Goal: Task Accomplishment & Management: Manage account settings

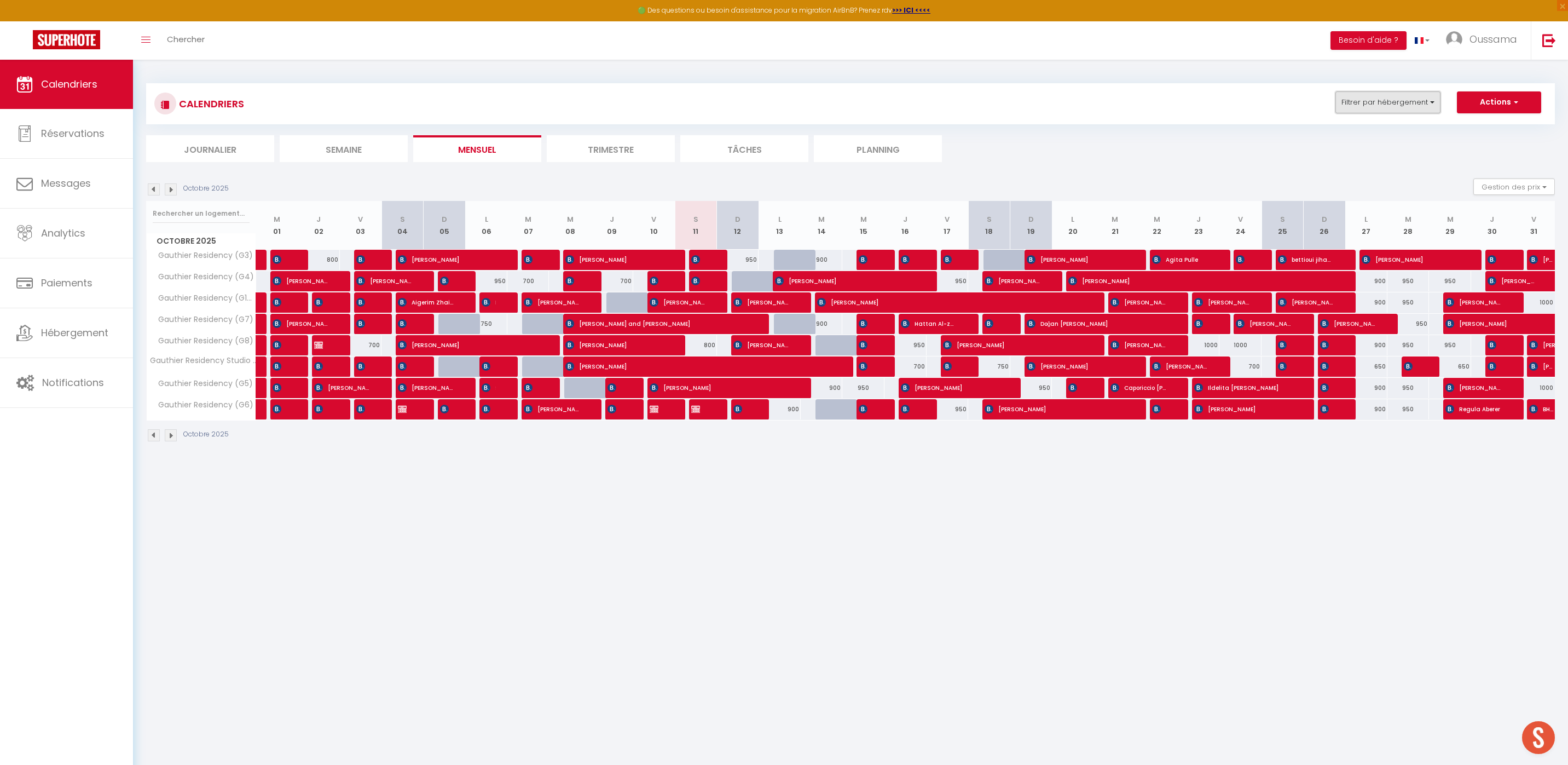
click at [1412, 97] on button "Filtrer par hébergement" at bounding box center [1388, 102] width 105 height 22
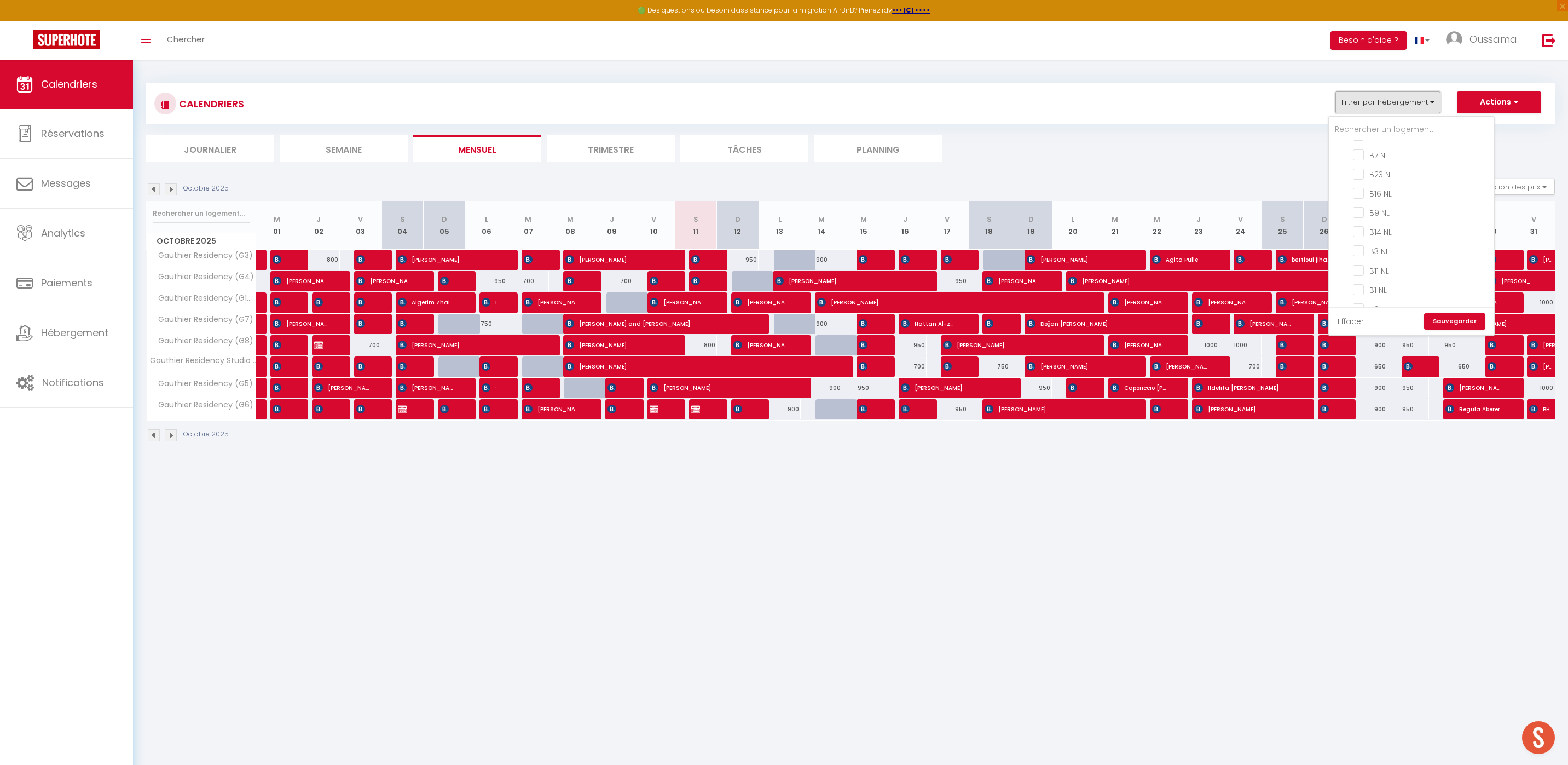
scroll to position [526, 0]
click at [1361, 225] on input "B14 NL" at bounding box center [1422, 230] width 137 height 11
checkbox input "true"
checkbox input "false"
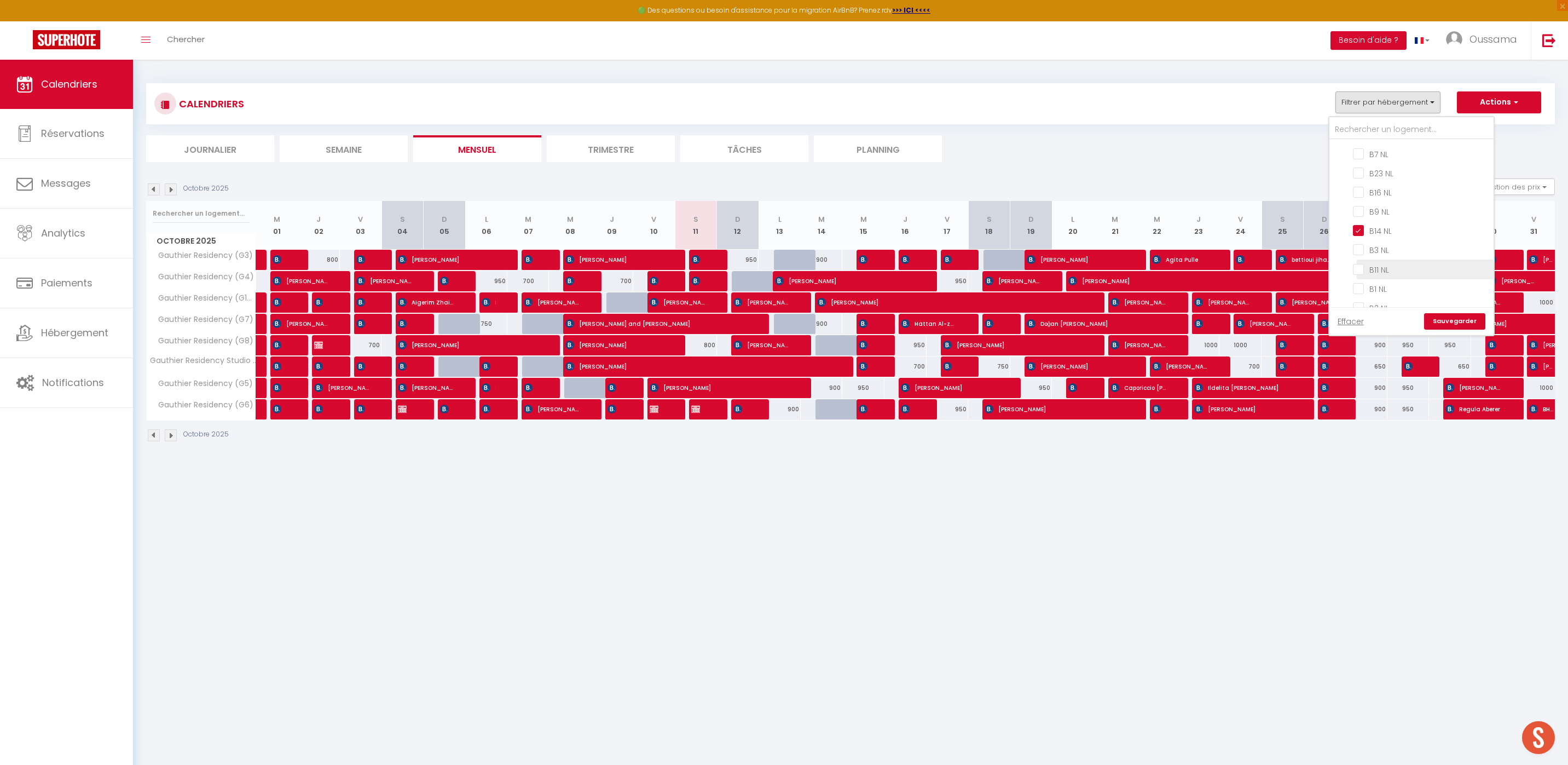
checkbox input "false"
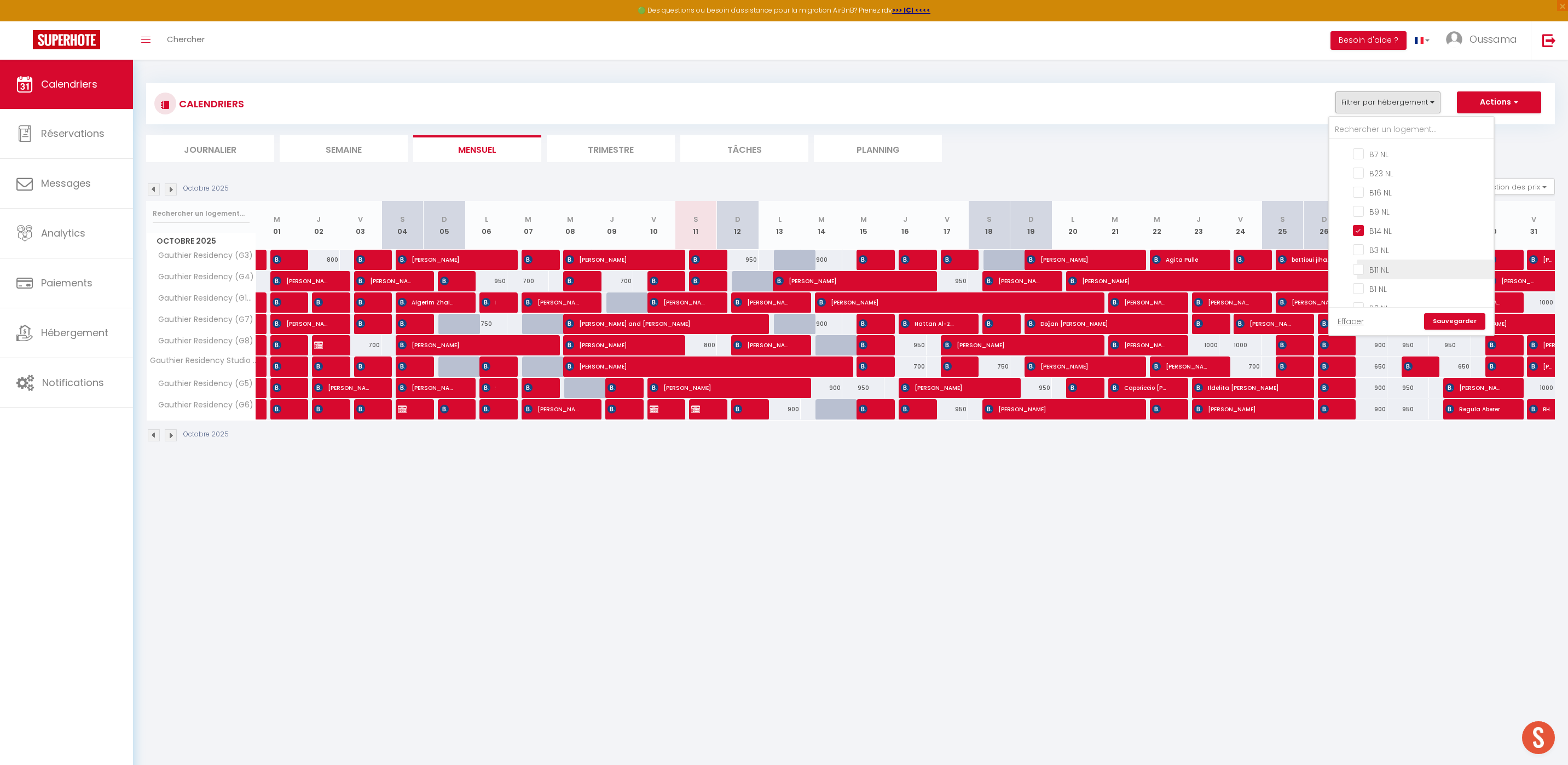
checkbox input "false"
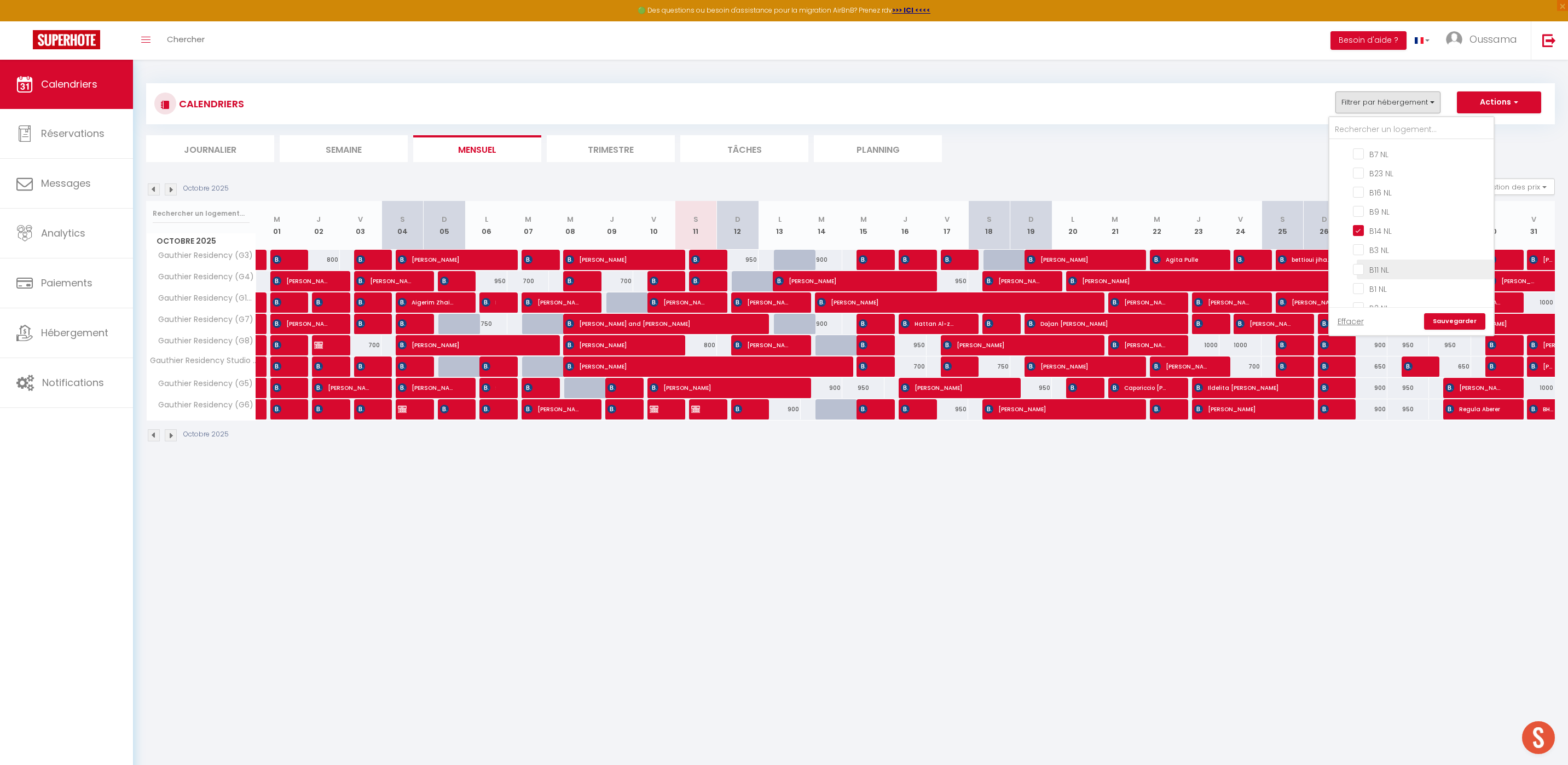
checkbox input "false"
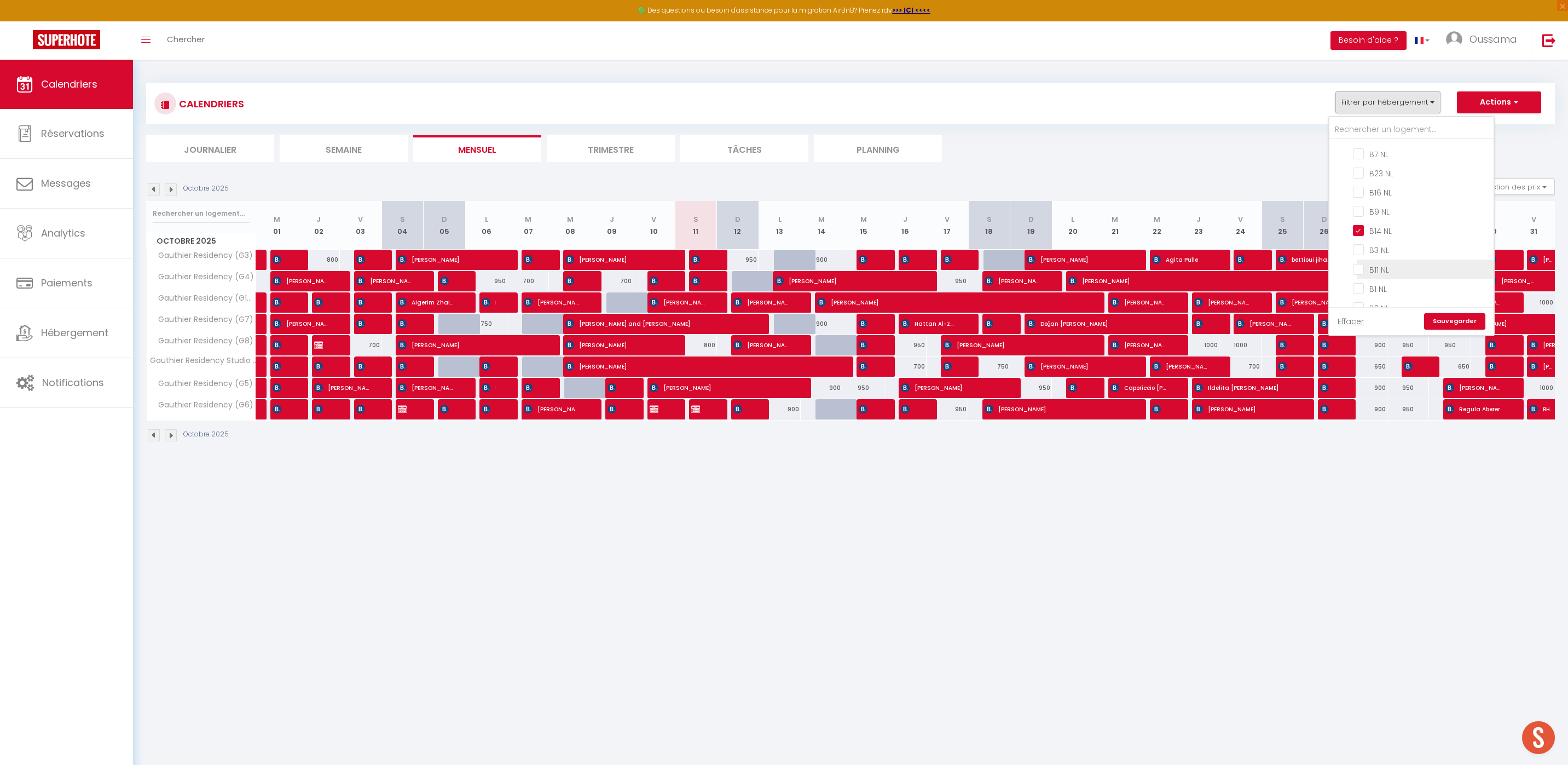
checkbox input "false"
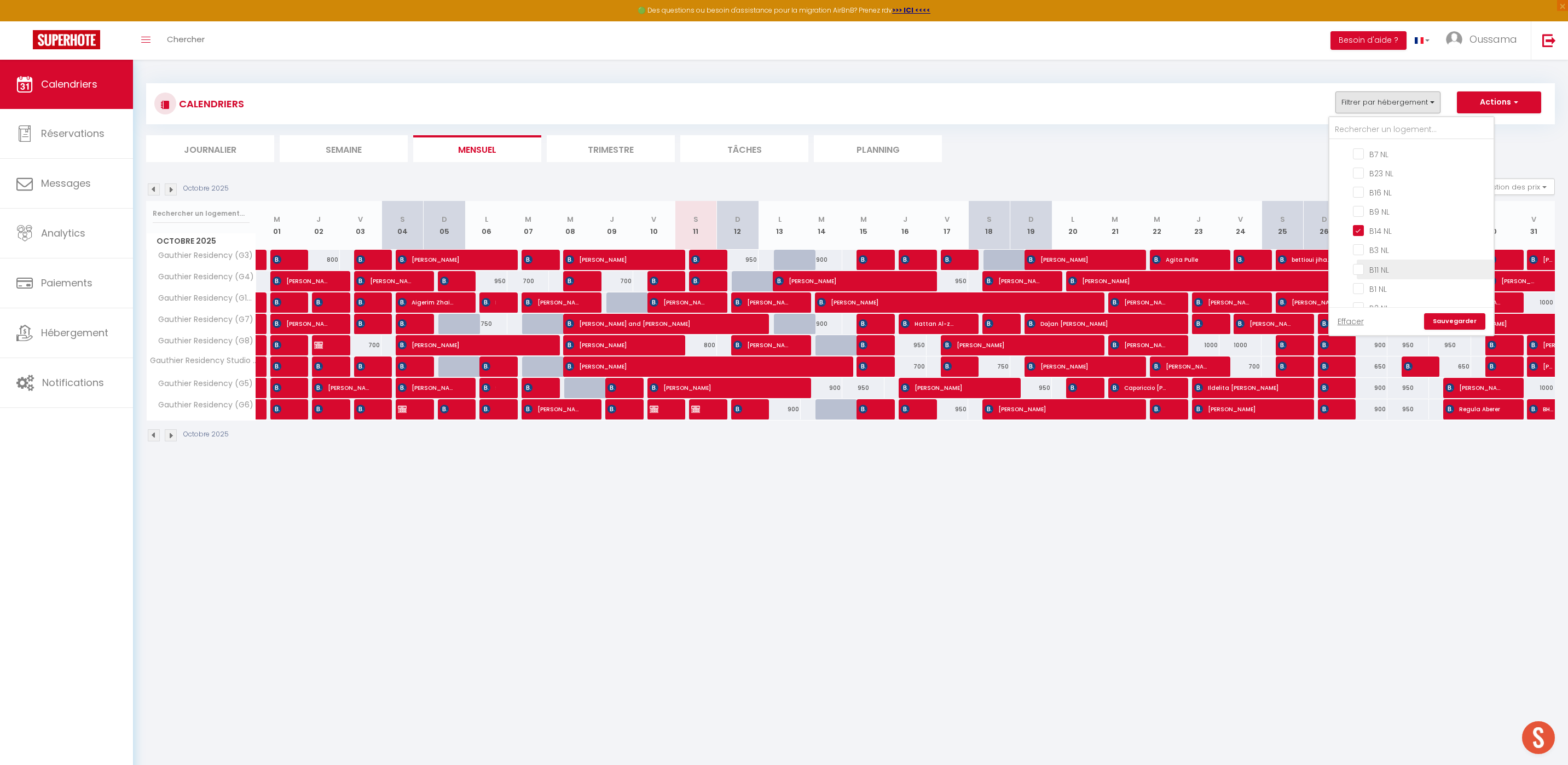
checkbox input "false"
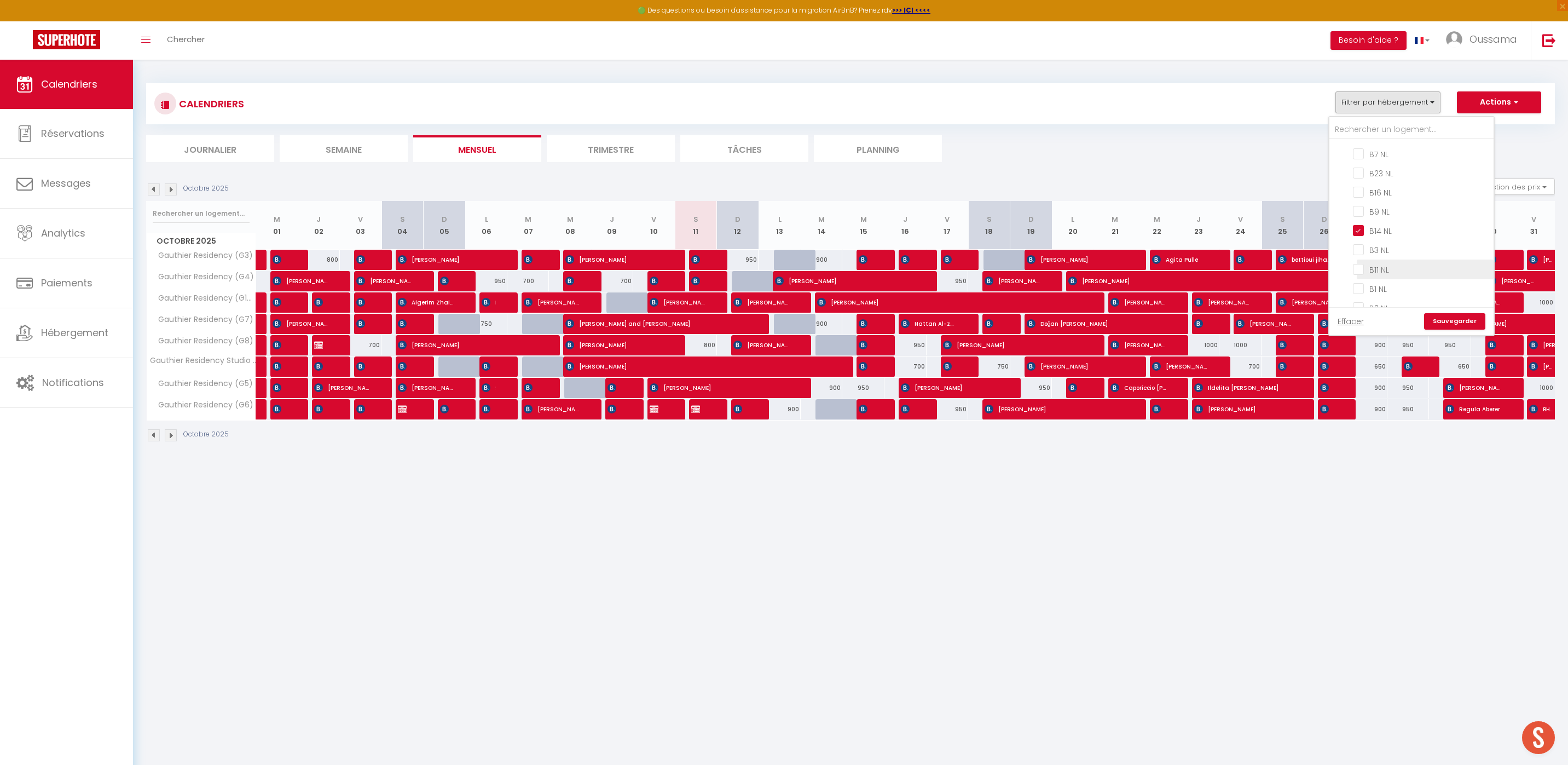
checkbox input "false"
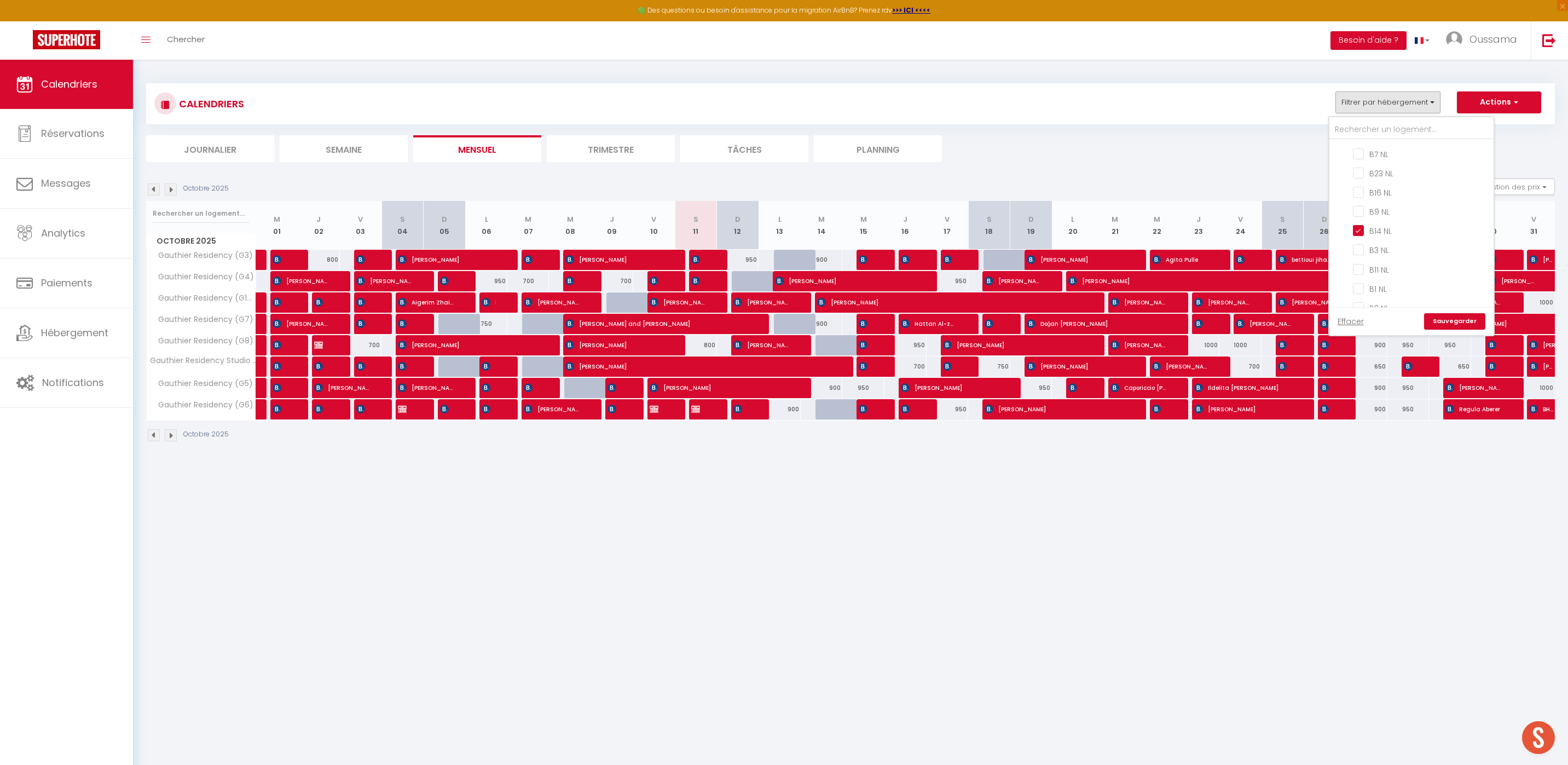
click at [1434, 323] on link "Sauvegarder" at bounding box center [1455, 321] width 62 height 17
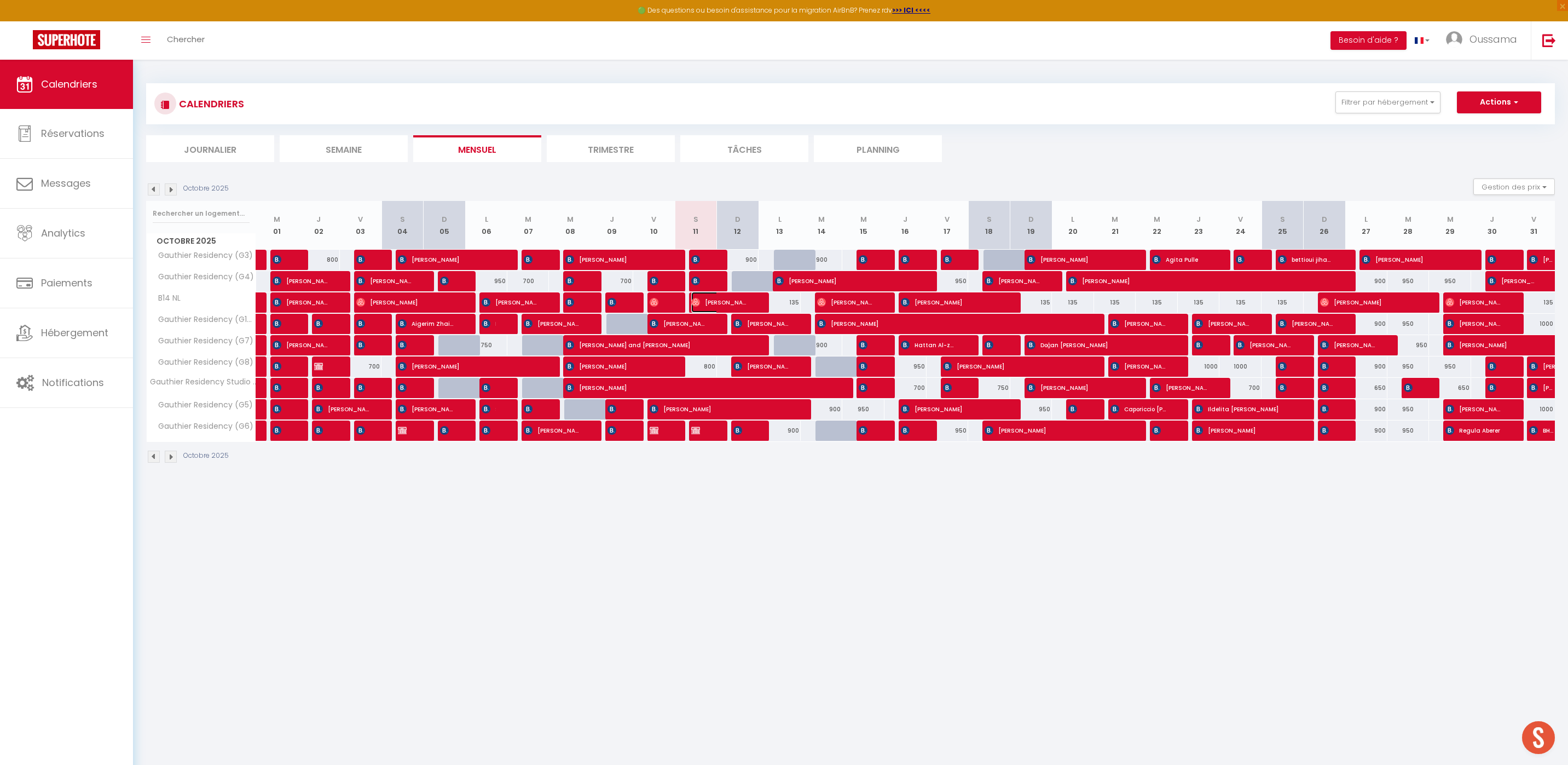
click at [713, 303] on span "[PERSON_NAME]" at bounding box center [719, 302] width 56 height 21
select select "OK"
select select "0"
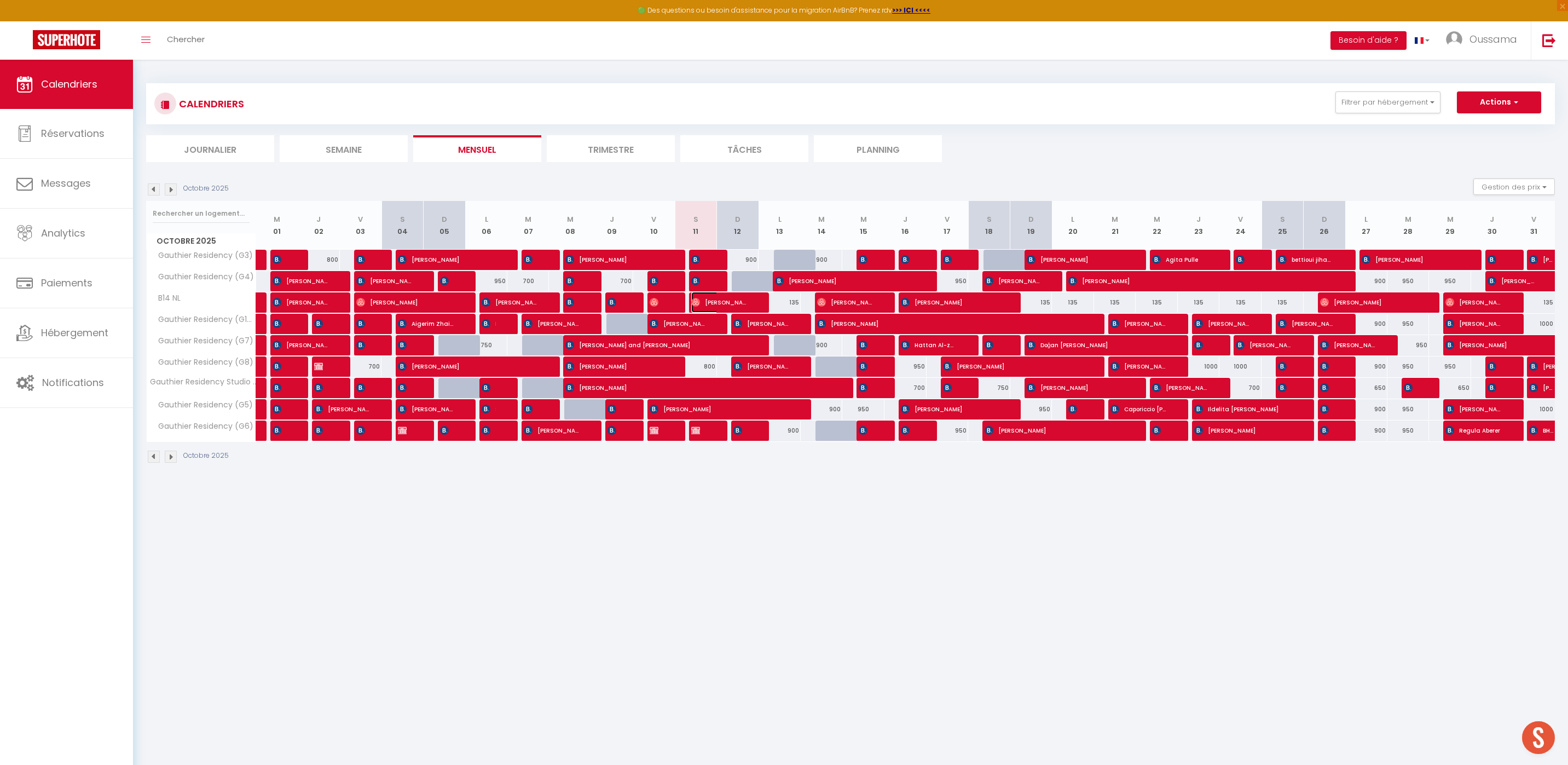
select select "1"
select select
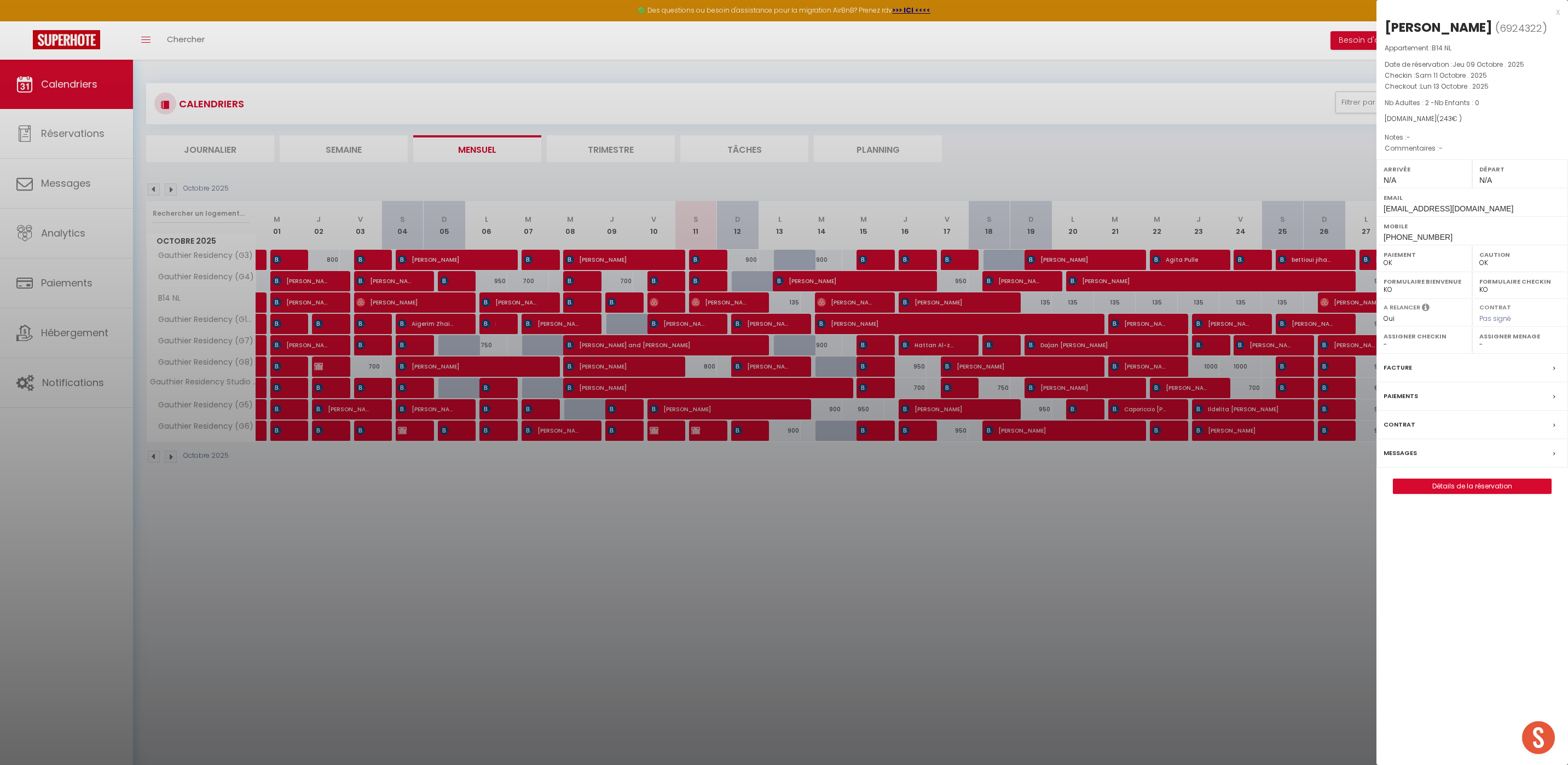
click at [1217, 149] on div at bounding box center [784, 382] width 1568 height 765
select select
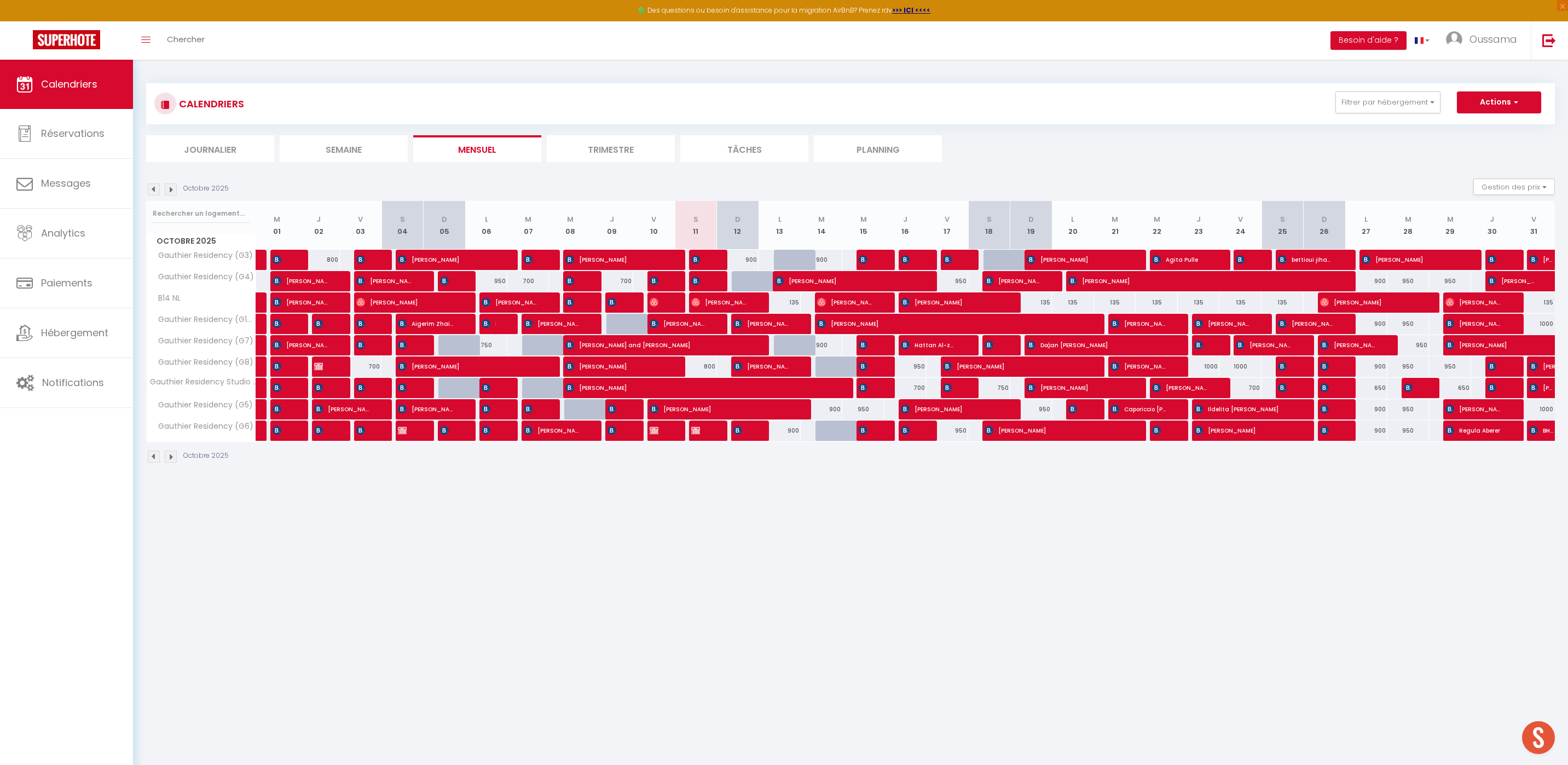
click at [785, 305] on div "135" at bounding box center [780, 302] width 42 height 21
type input "135"
select select "1"
type input "Lun 13 Octobre 2025"
type input "[DATE] Octobre 2025"
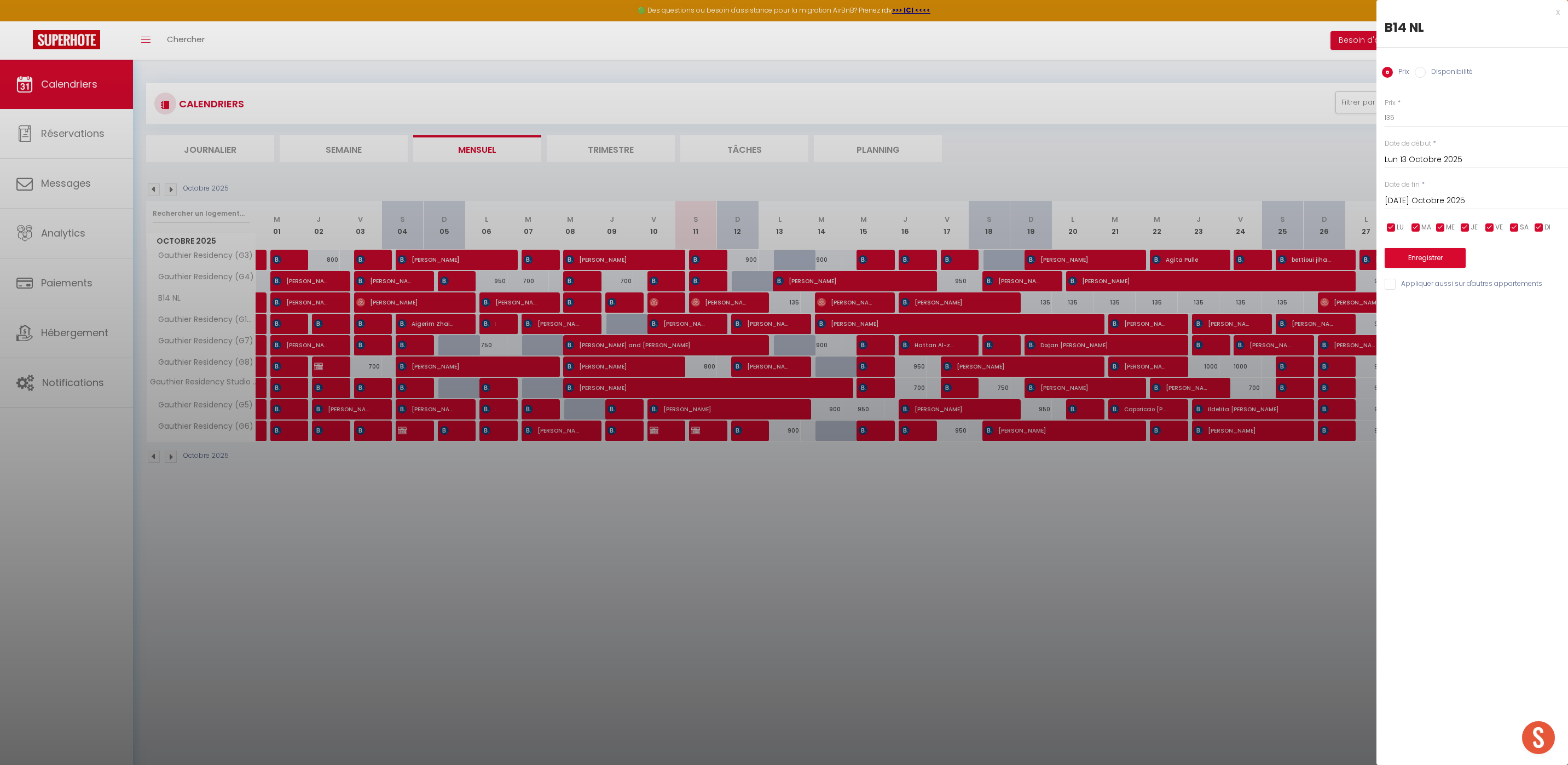
click at [1424, 77] on input "Disponibilité" at bounding box center [1420, 72] width 11 height 11
radio input "true"
radio input "false"
click at [1425, 117] on select "Disponible Indisponible" at bounding box center [1476, 118] width 183 height 21
select select "0"
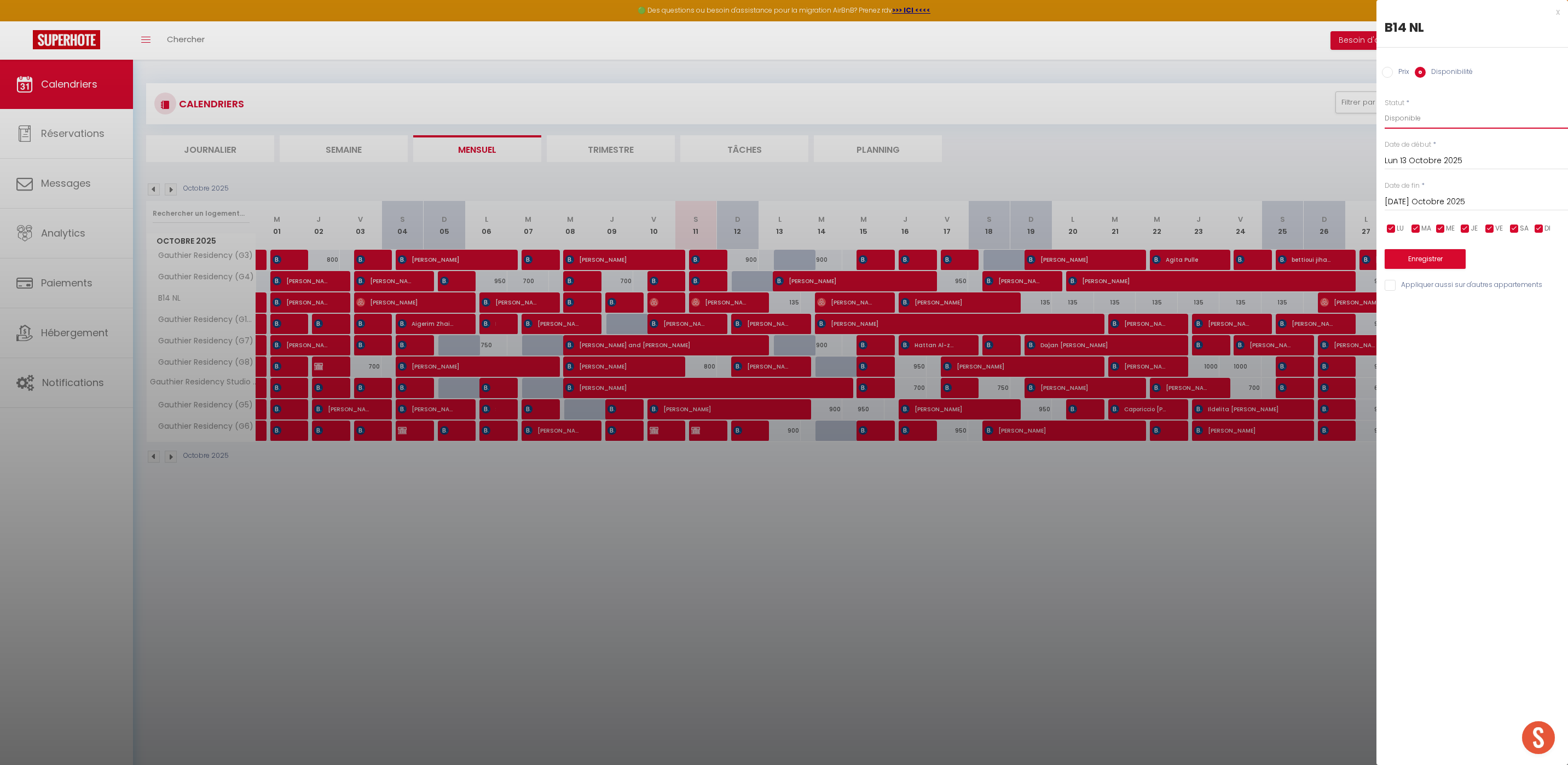
click at [1385, 108] on select "Disponible Indisponible" at bounding box center [1476, 118] width 183 height 21
click at [1410, 254] on button "Enregistrer" at bounding box center [1425, 259] width 81 height 20
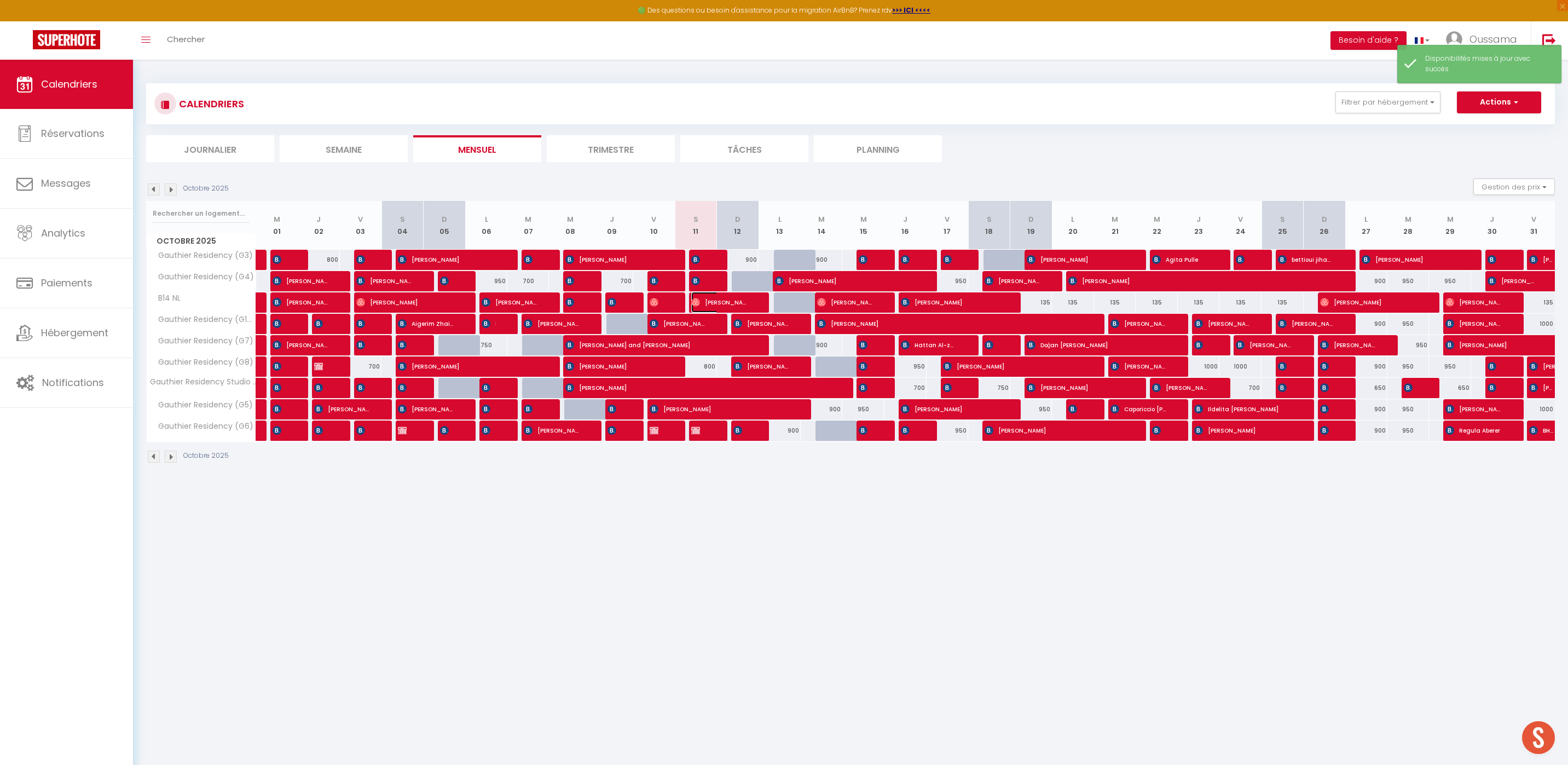
click at [730, 301] on span "[PERSON_NAME]" at bounding box center [719, 302] width 56 height 21
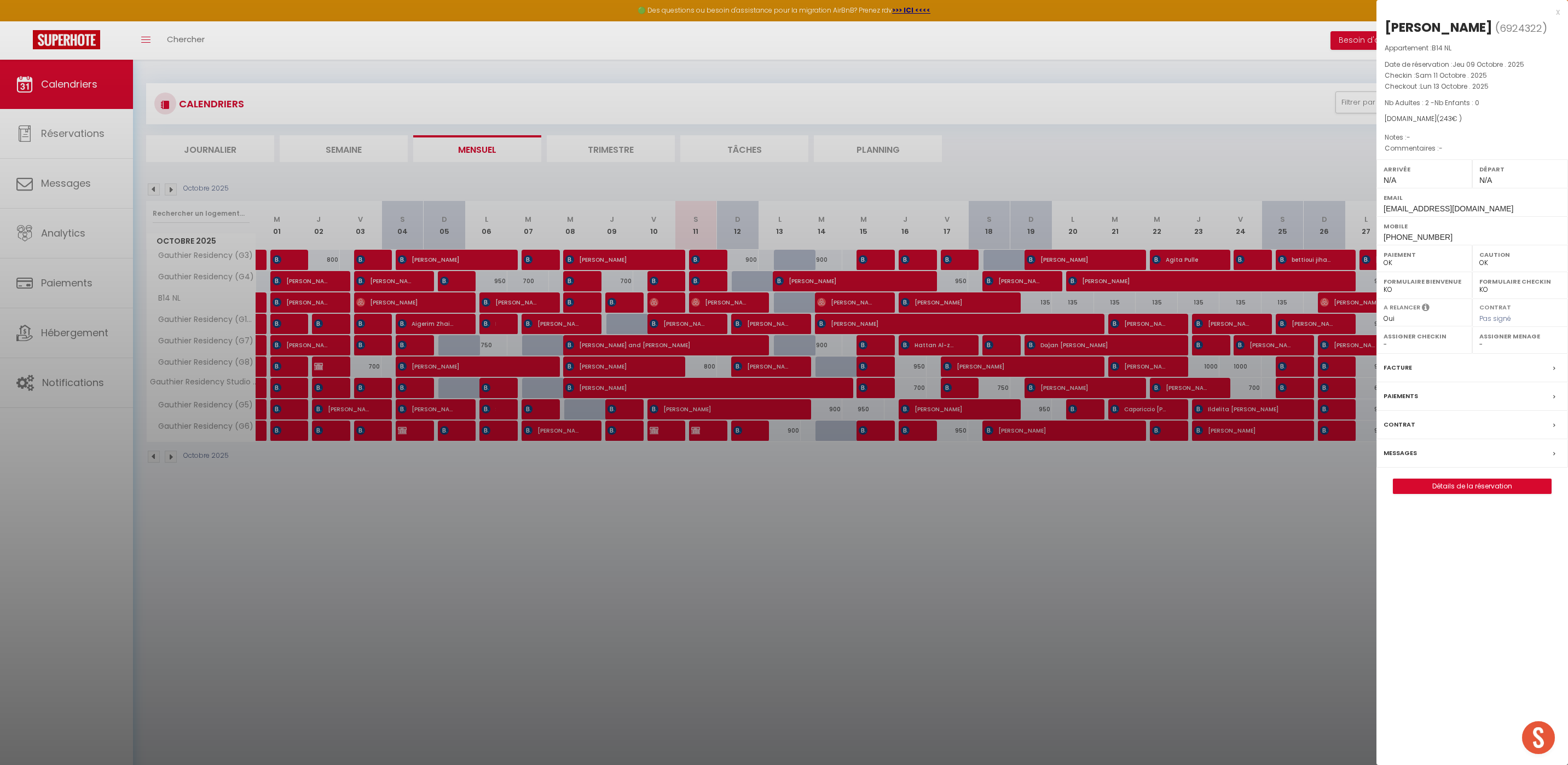
click at [1559, 10] on div "x" at bounding box center [1468, 12] width 183 height 13
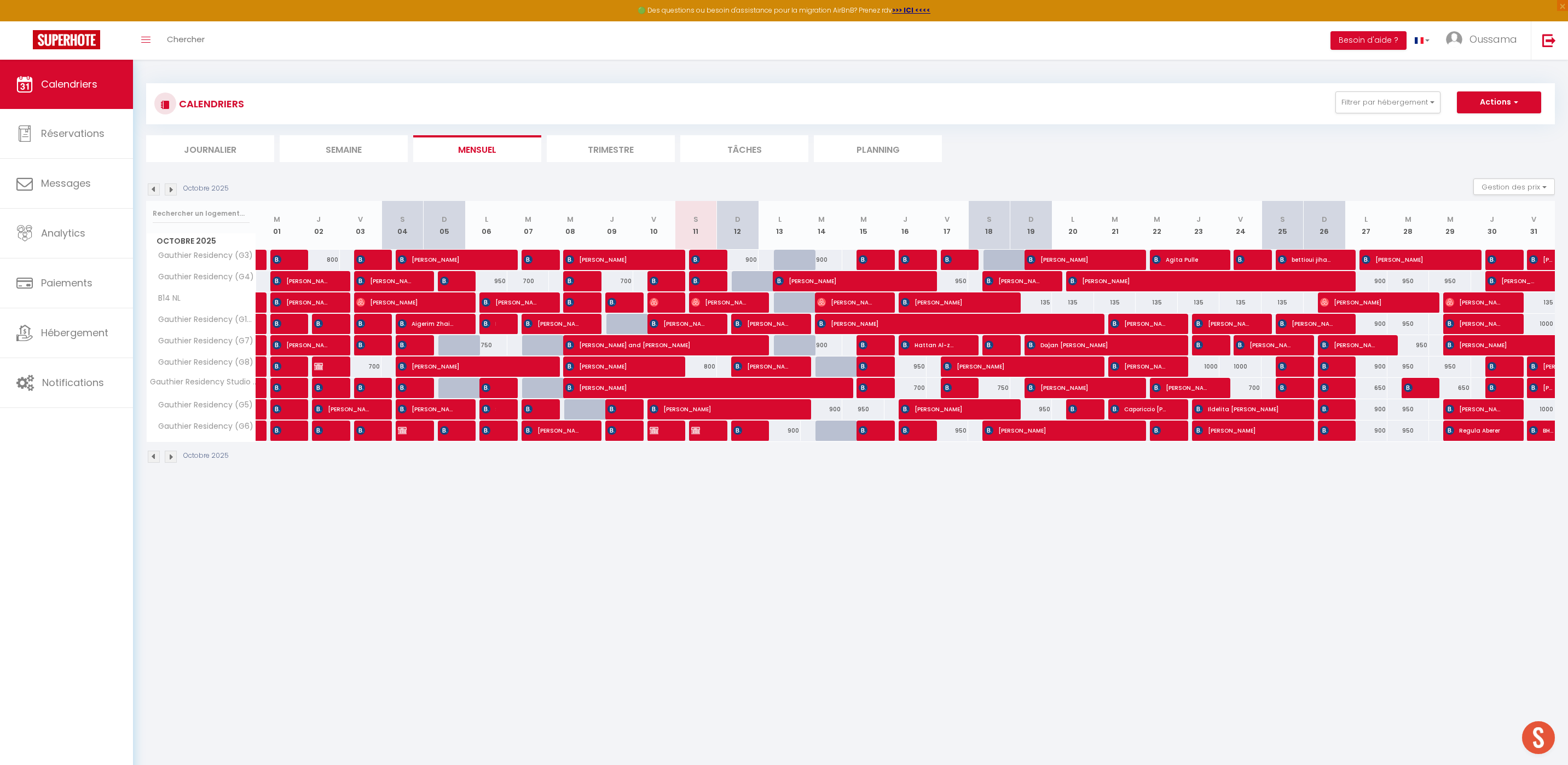
click at [793, 308] on div at bounding box center [795, 302] width 42 height 21
type input "135"
select select "1"
type input "Lun 13 Octobre 2025"
type input "[DATE] Octobre 2025"
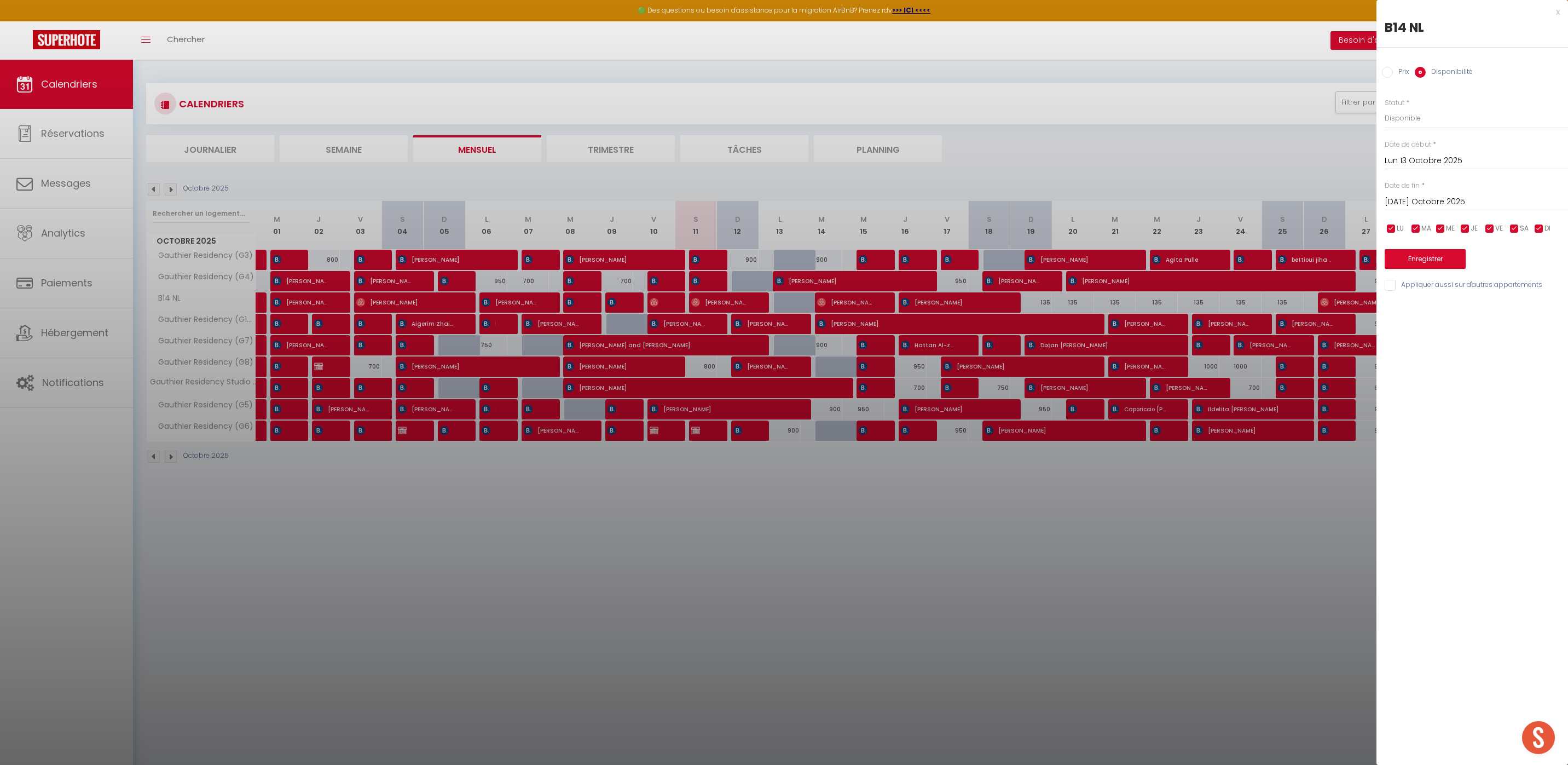
click at [1389, 73] on input "Prix" at bounding box center [1387, 72] width 11 height 11
radio input "true"
click at [1423, 75] on input "Disponibilité" at bounding box center [1420, 72] width 11 height 11
radio input "true"
radio input "false"
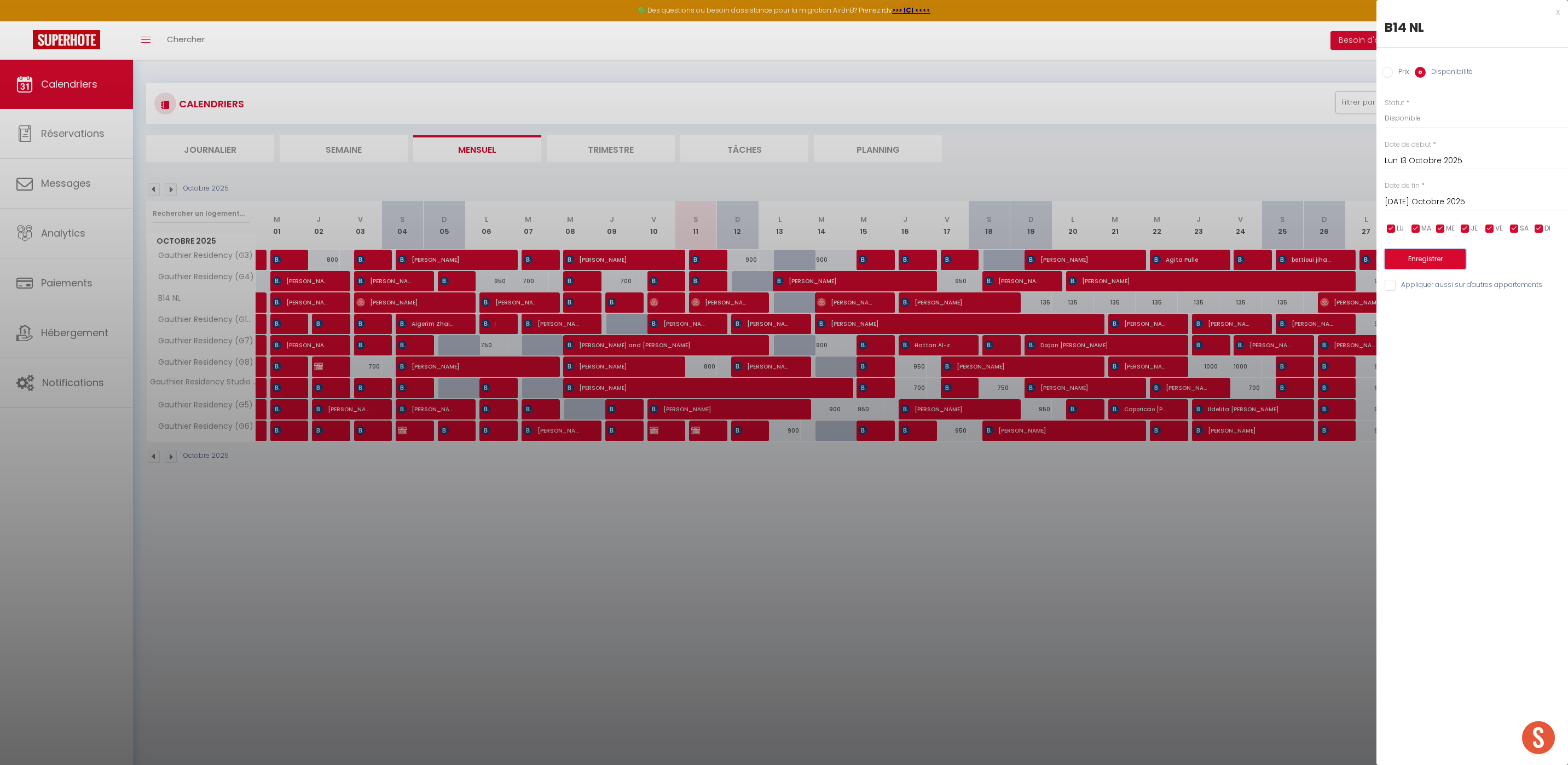
click at [1420, 252] on button "Enregistrer" at bounding box center [1425, 259] width 81 height 20
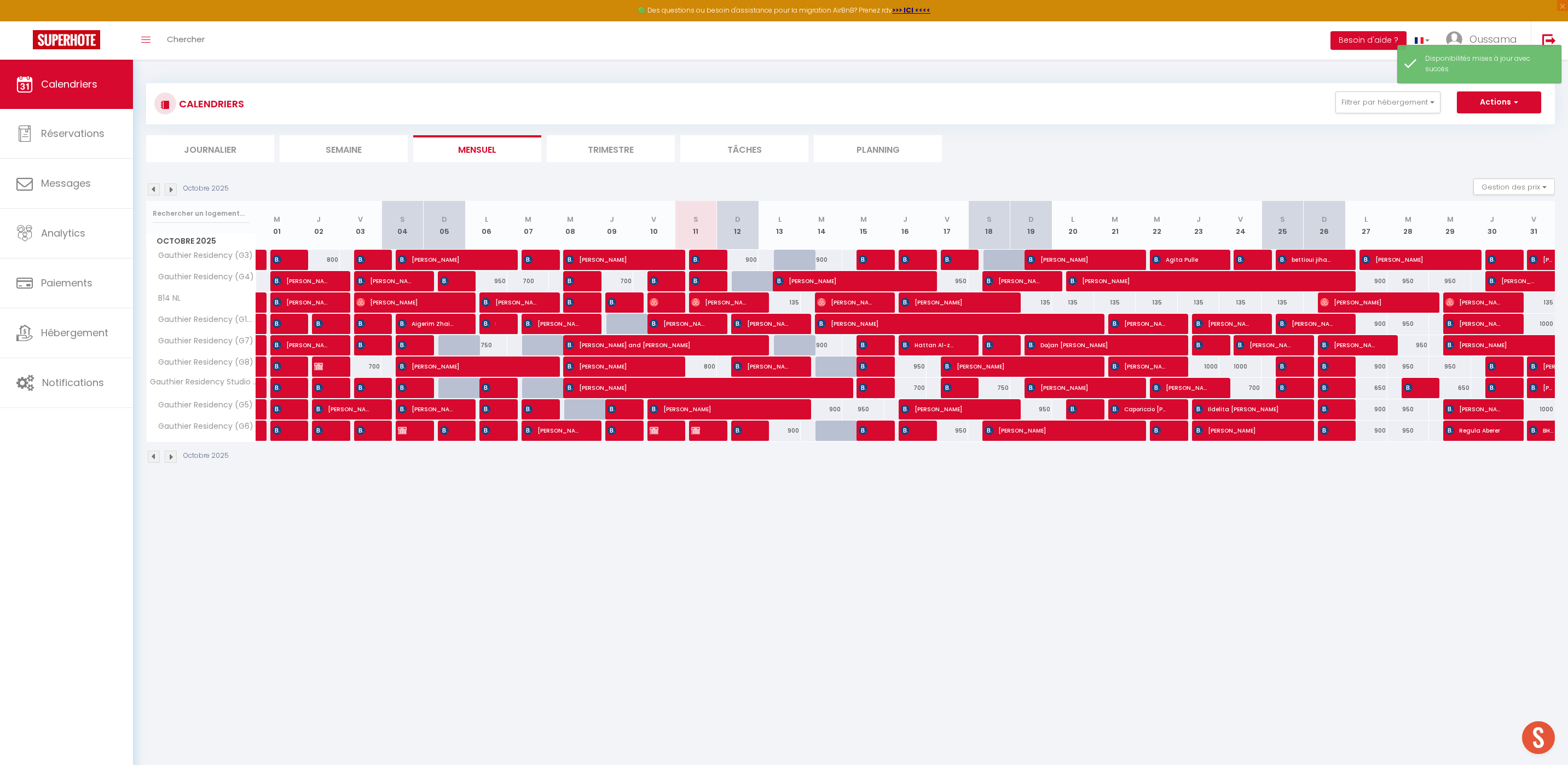
click at [816, 507] on body "🟢 Des questions ou besoin d'assistance pour la migration AirBnB? Prenez rdv >>>…" at bounding box center [784, 442] width 1568 height 765
